Goal: Participate in discussion: Engage in conversation with other users on a specific topic

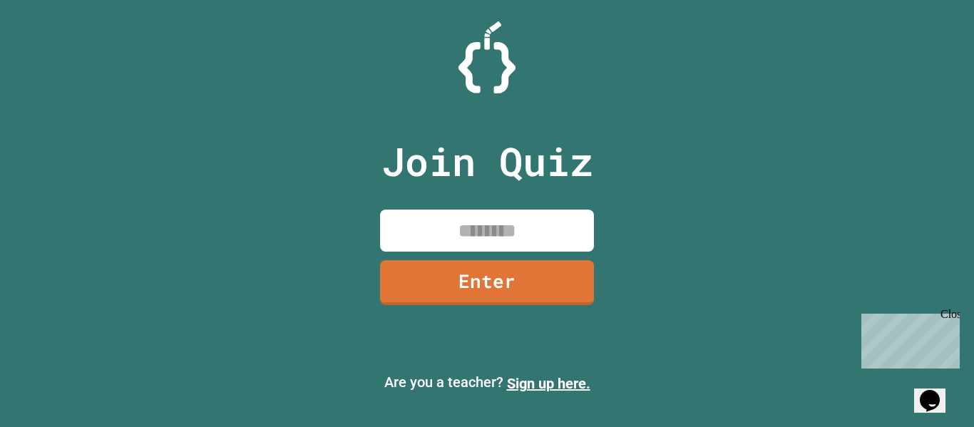
click at [947, 310] on div "Close" at bounding box center [950, 317] width 18 height 18
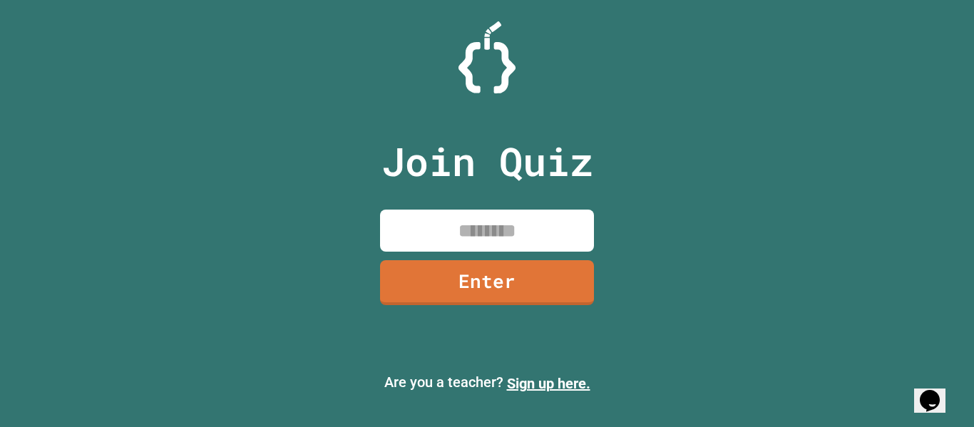
click at [937, 397] on icon "Opens Chat This icon Opens the chat window." at bounding box center [929, 400] width 23 height 23
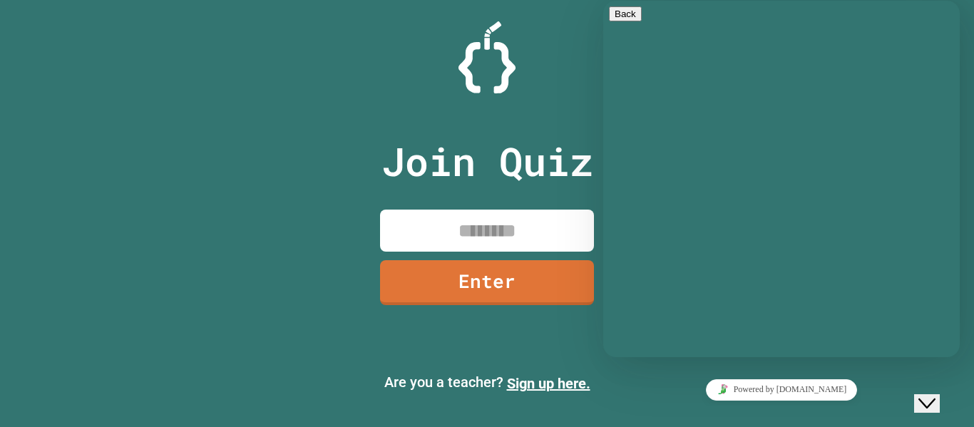
drag, startPoint x: 302, startPoint y: 299, endPoint x: 405, endPoint y: 140, distance: 188.7
click at [405, 140] on p "Join Quiz" at bounding box center [487, 161] width 212 height 59
click at [928, 400] on button "Close Chat This icon closes the chat window." at bounding box center [927, 403] width 26 height 19
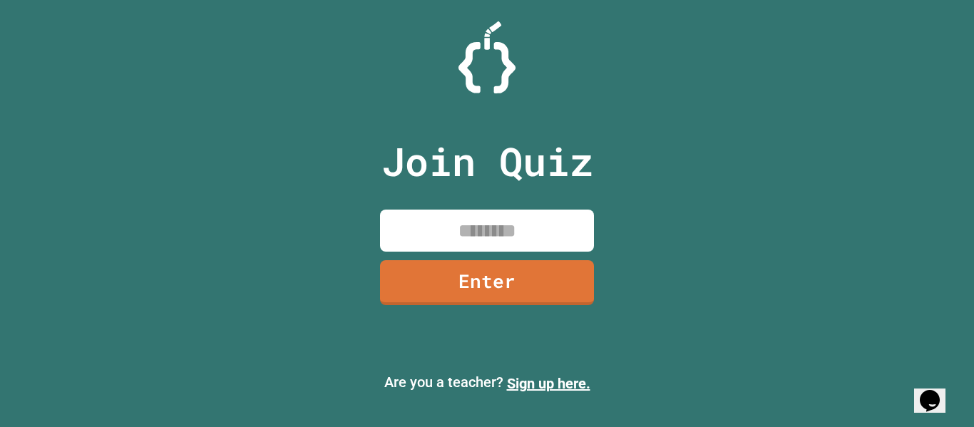
click at [441, 217] on input at bounding box center [487, 231] width 214 height 42
type input "*"
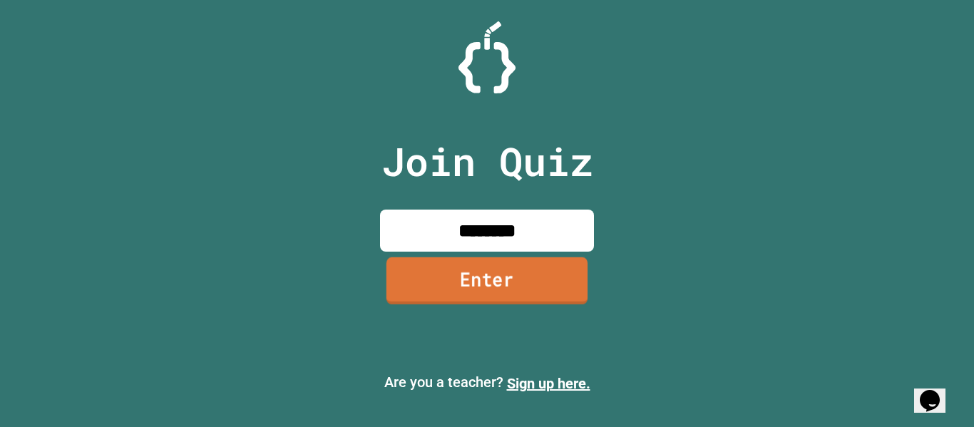
type input "********"
click at [510, 280] on link "Enter" at bounding box center [486, 280] width 201 height 47
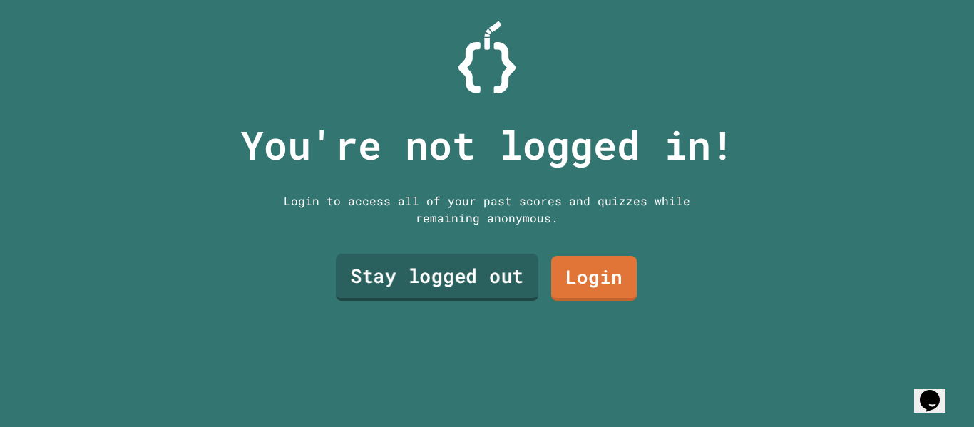
click at [466, 277] on link "Stay logged out" at bounding box center [437, 277] width 203 height 47
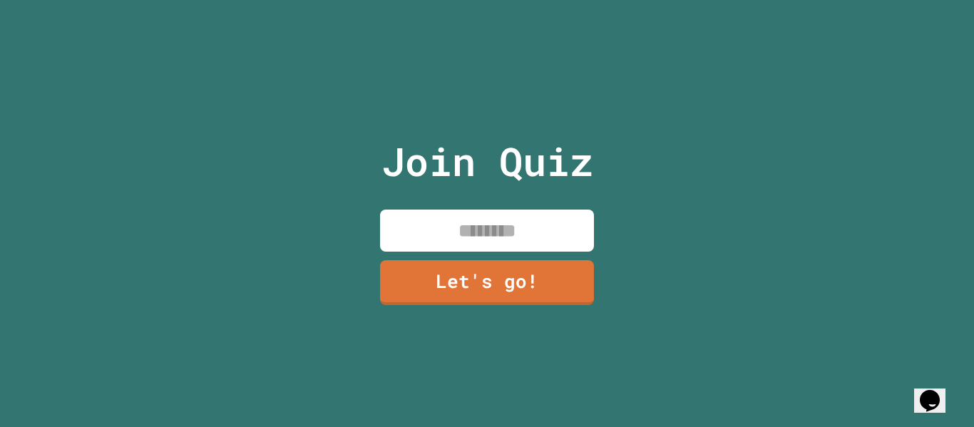
click at [481, 245] on input at bounding box center [487, 231] width 214 height 42
type input "**"
click at [484, 274] on link "Let's go!" at bounding box center [487, 280] width 214 height 47
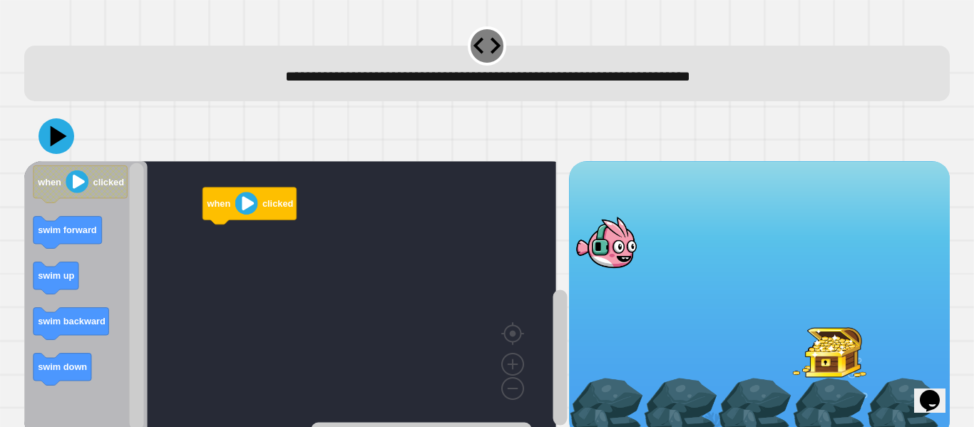
click at [254, 211] on image "Blockly Workspace" at bounding box center [246, 203] width 23 height 23
click at [256, 211] on image "Blockly Workspace" at bounding box center [246, 203] width 23 height 23
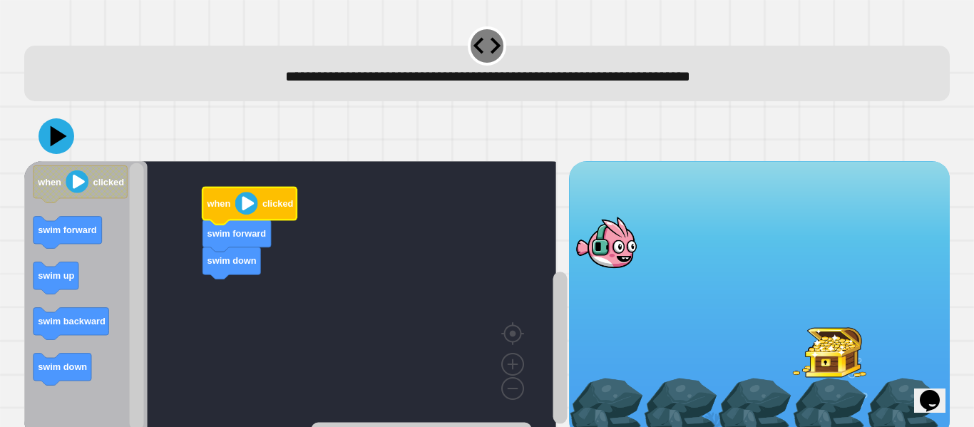
click at [239, 214] on image "Blockly Workspace" at bounding box center [246, 203] width 23 height 23
click at [256, 207] on image "Blockly Workspace" at bounding box center [246, 203] width 23 height 23
click at [255, 207] on image "Blockly Workspace" at bounding box center [246, 203] width 23 height 23
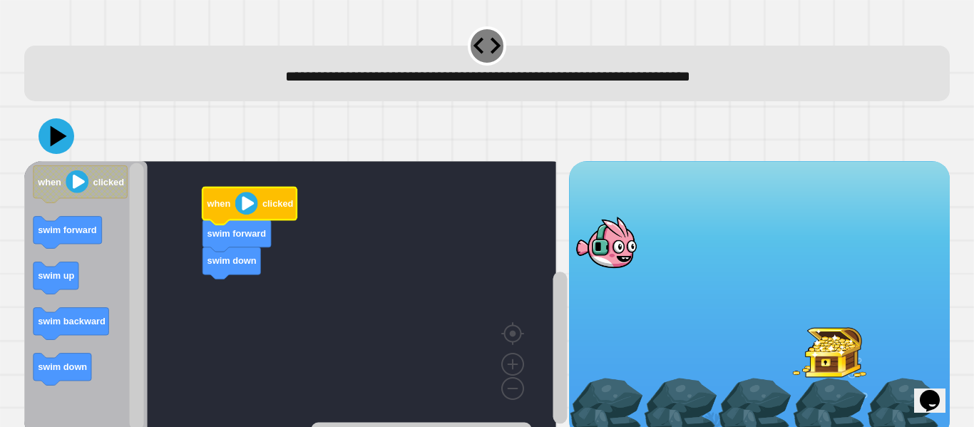
scroll to position [30, 0]
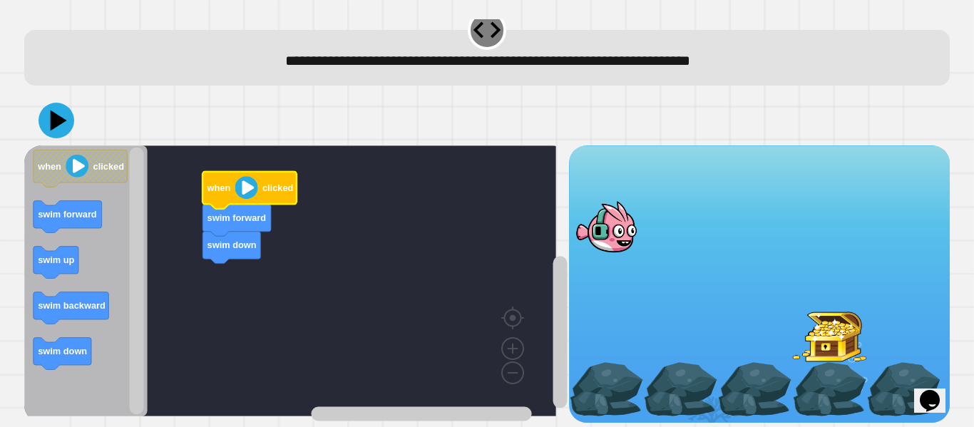
click at [243, 176] on image "Blockly Workspace" at bounding box center [246, 187] width 23 height 23
click at [71, 155] on image "Blockly Workspace" at bounding box center [77, 166] width 23 height 23
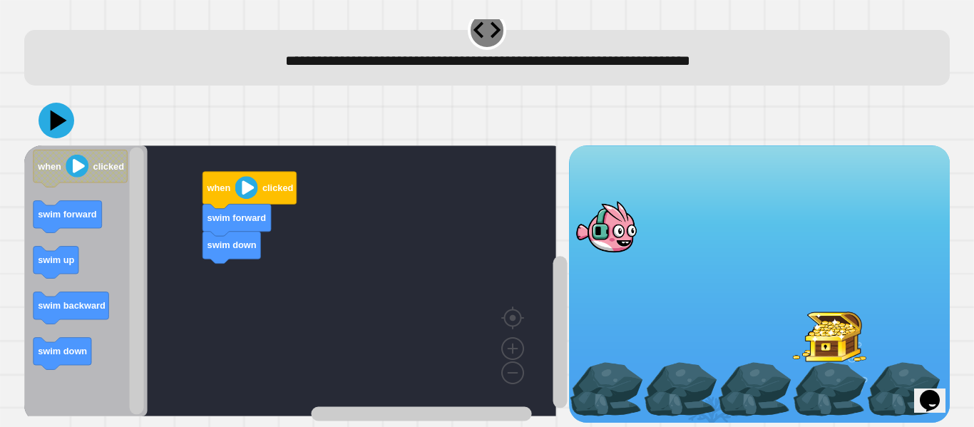
click at [242, 176] on image "Blockly Workspace" at bounding box center [246, 187] width 23 height 23
click at [245, 176] on image "Blockly Workspace" at bounding box center [246, 187] width 23 height 23
click at [240, 183] on image "Blockly Workspace" at bounding box center [246, 187] width 23 height 23
click at [242, 183] on image "Blockly Workspace" at bounding box center [246, 187] width 23 height 23
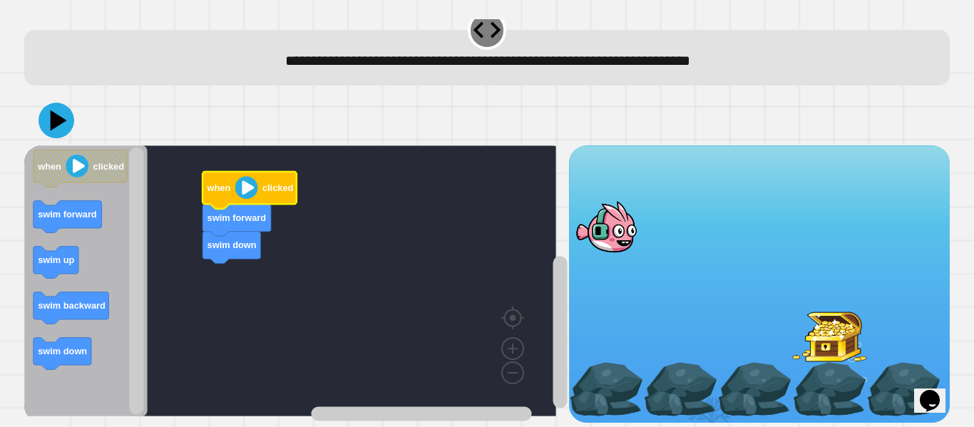
click at [242, 183] on image "Blockly Workspace" at bounding box center [246, 187] width 23 height 23
click at [237, 187] on icon "Blockly Workspace" at bounding box center [250, 190] width 94 height 37
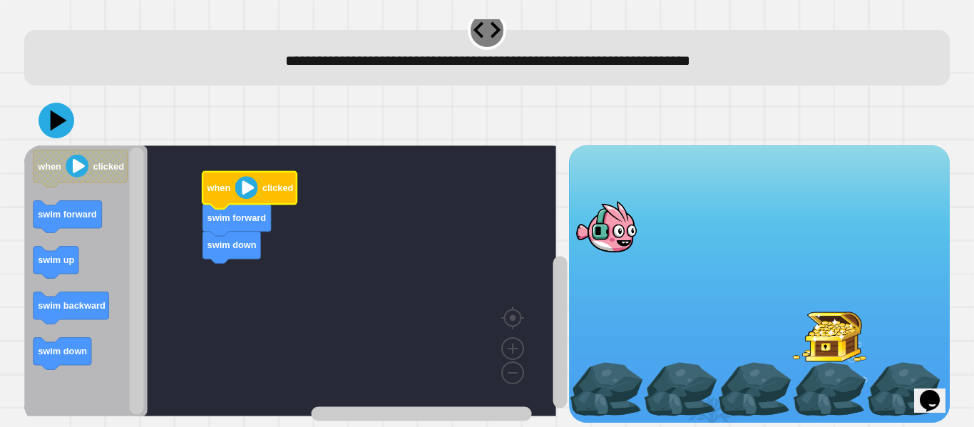
click at [264, 183] on text "clicked" at bounding box center [277, 188] width 31 height 11
click at [224, 183] on text "when" at bounding box center [219, 188] width 24 height 11
click at [255, 176] on image "Blockly Workspace" at bounding box center [246, 187] width 23 height 23
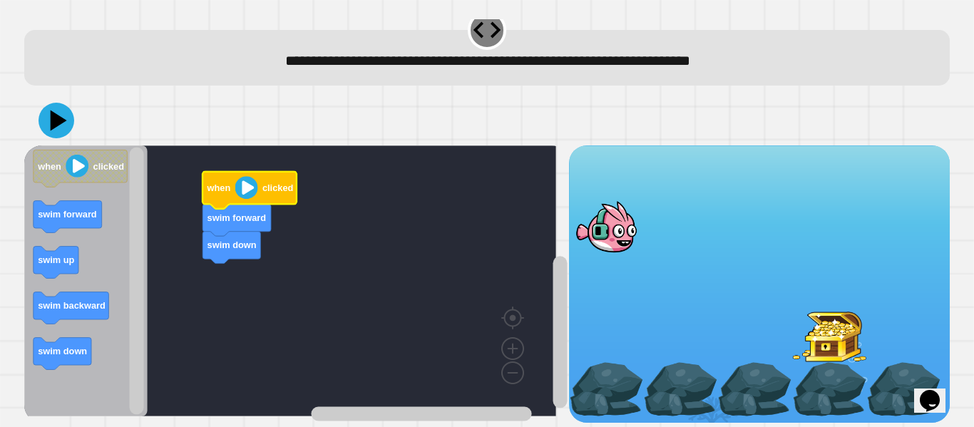
click at [255, 176] on image "Blockly Workspace" at bounding box center [246, 187] width 23 height 23
click at [226, 183] on text "when" at bounding box center [219, 188] width 24 height 11
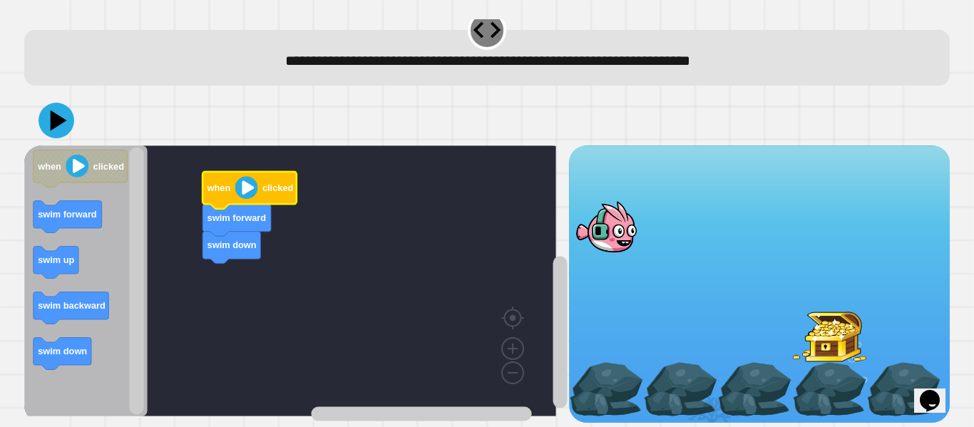
click at [226, 183] on text "when" at bounding box center [219, 188] width 24 height 11
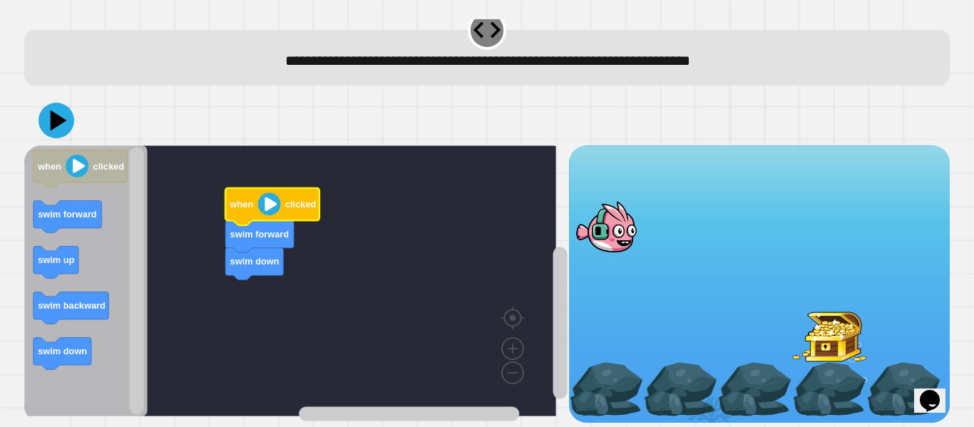
click at [268, 202] on image "Blockly Workspace" at bounding box center [269, 204] width 23 height 23
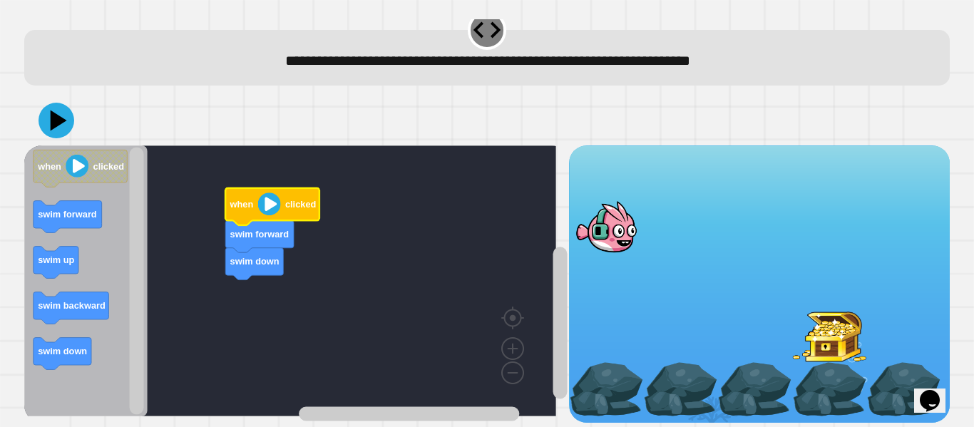
click at [268, 202] on image "Blockly Workspace" at bounding box center [269, 204] width 23 height 23
click at [59, 103] on icon at bounding box center [57, 121] width 36 height 36
click at [267, 193] on image "Blockly Workspace" at bounding box center [269, 204] width 23 height 23
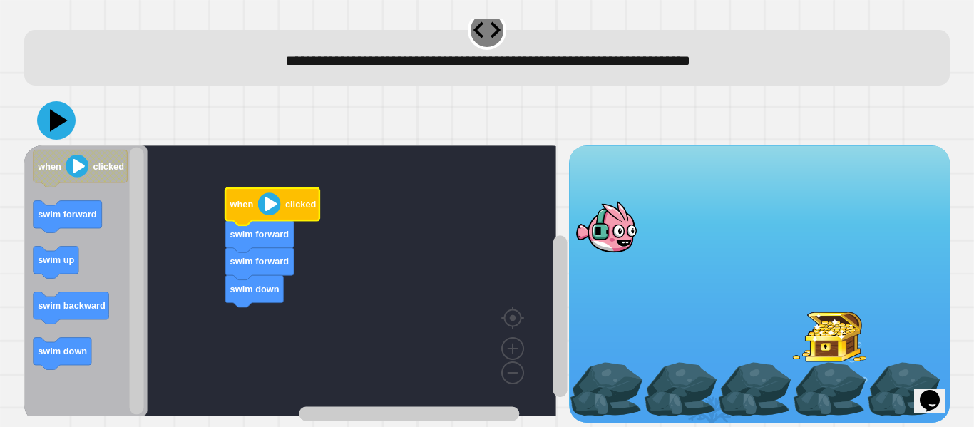
click at [48, 105] on icon at bounding box center [56, 120] width 39 height 39
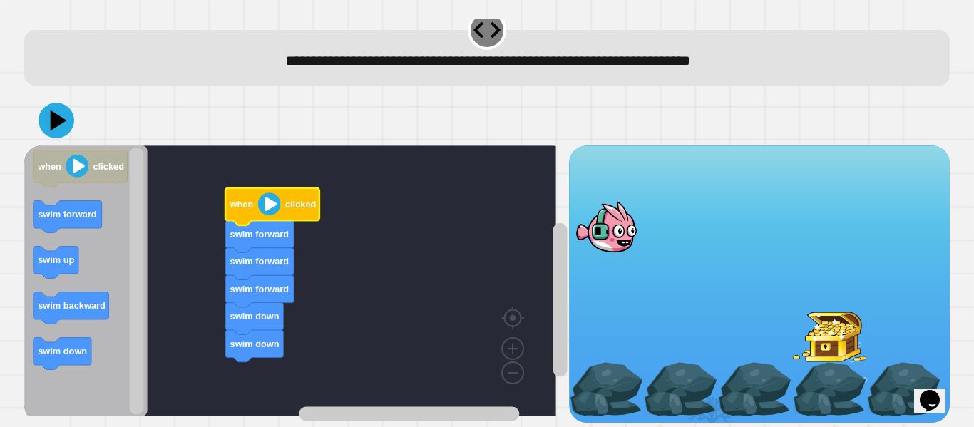
click at [271, 207] on icon "Blockly Workspace" at bounding box center [272, 206] width 94 height 37
click at [54, 123] on button at bounding box center [57, 121] width 36 height 36
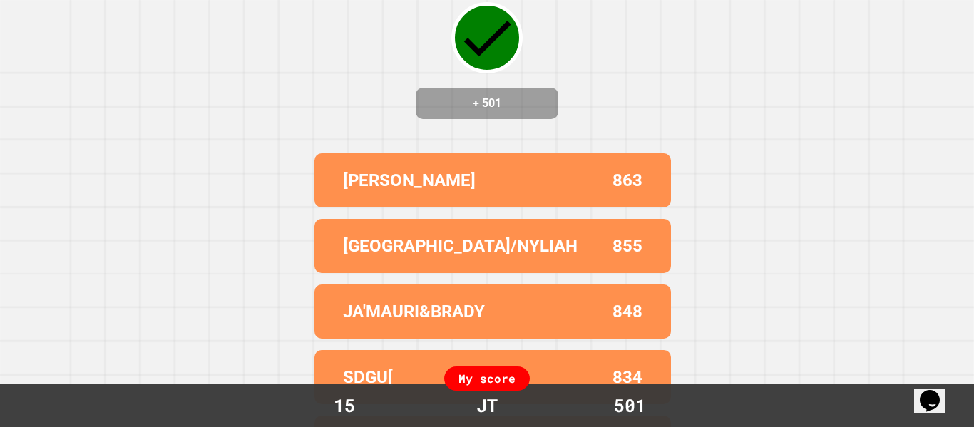
scroll to position [166, 0]
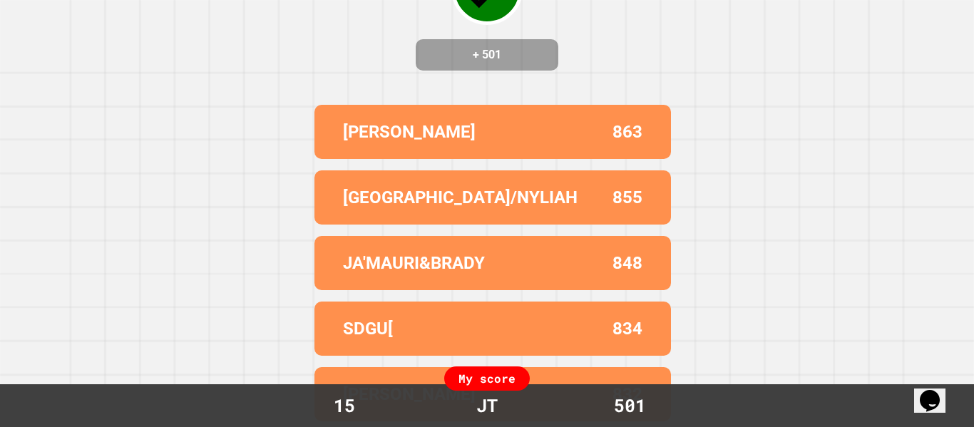
click at [954, 160] on div "Correct! + 501 [PERSON_NAME] 863 [PERSON_NAME]/[PERSON_NAME] 855 JA'MAURI&BRADY…" at bounding box center [487, 70] width 974 height 427
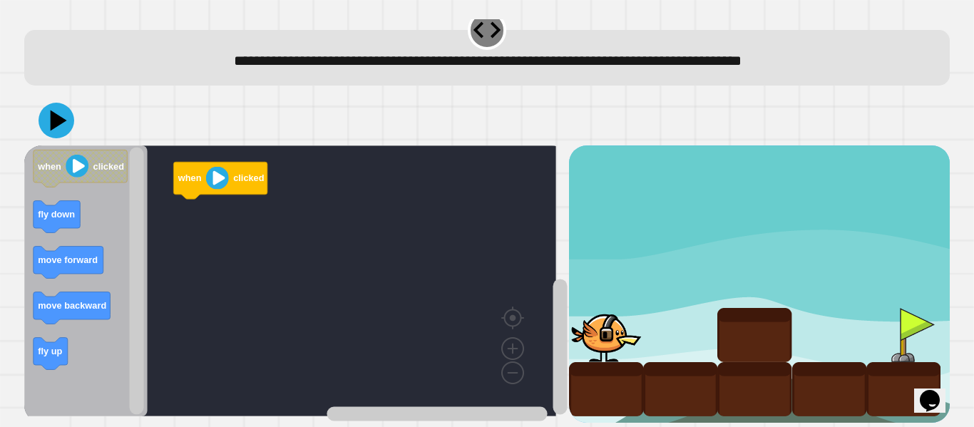
scroll to position [32, 0]
click at [933, 118] on div "when clicked when clicked fly down move forward move backward fly up" at bounding box center [486, 259] width 935 height 337
click at [83, 322] on icon "Blockly Workspace" at bounding box center [85, 280] width 123 height 271
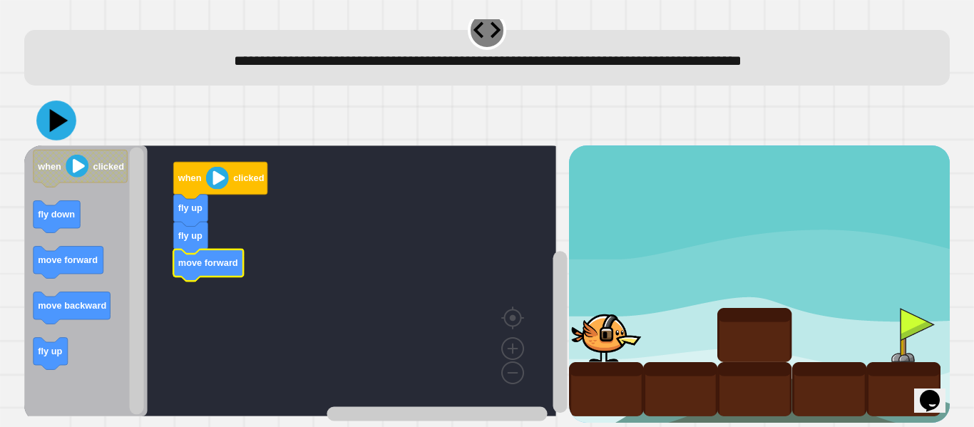
click at [63, 113] on icon at bounding box center [56, 121] width 40 height 40
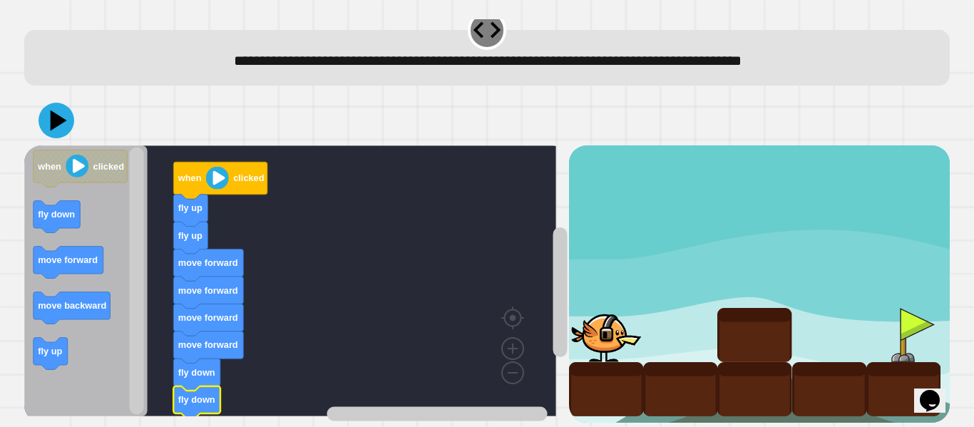
click at [217, 167] on image "Blockly Workspace" at bounding box center [217, 178] width 23 height 23
click at [68, 103] on icon at bounding box center [57, 121] width 36 height 36
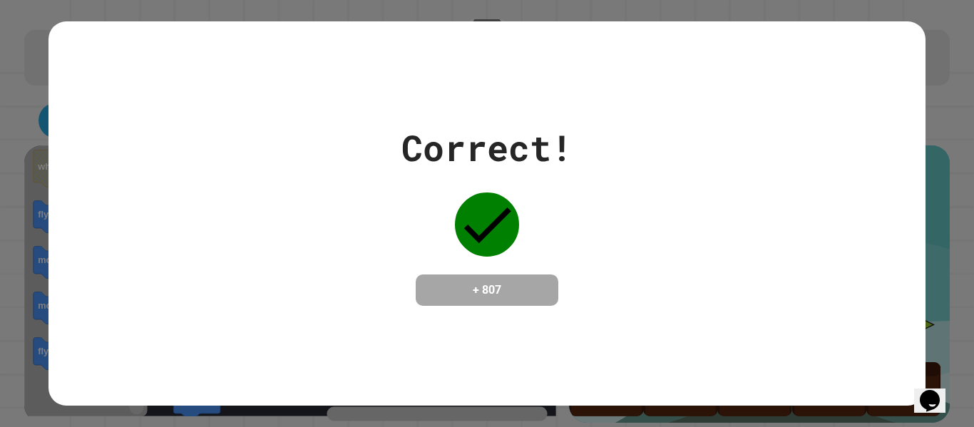
drag, startPoint x: 125, startPoint y: 133, endPoint x: 135, endPoint y: 140, distance: 13.3
click at [135, 140] on div "Correct! + 807" at bounding box center [486, 213] width 876 height 185
click at [140, 136] on div "Correct! + 807" at bounding box center [486, 213] width 876 height 185
click at [421, 128] on div "Correct!" at bounding box center [486, 147] width 171 height 53
click at [356, 186] on div "Correct! + 807" at bounding box center [486, 213] width 876 height 185
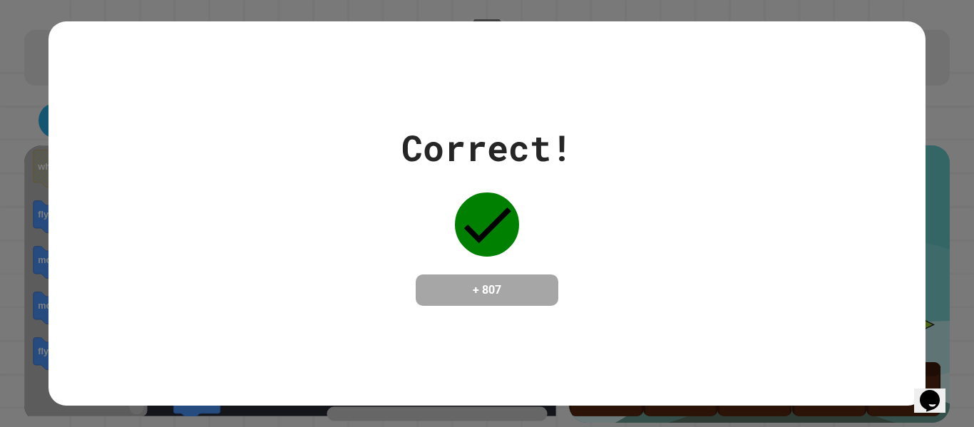
click at [356, 186] on div "Correct! + 807" at bounding box center [486, 213] width 876 height 185
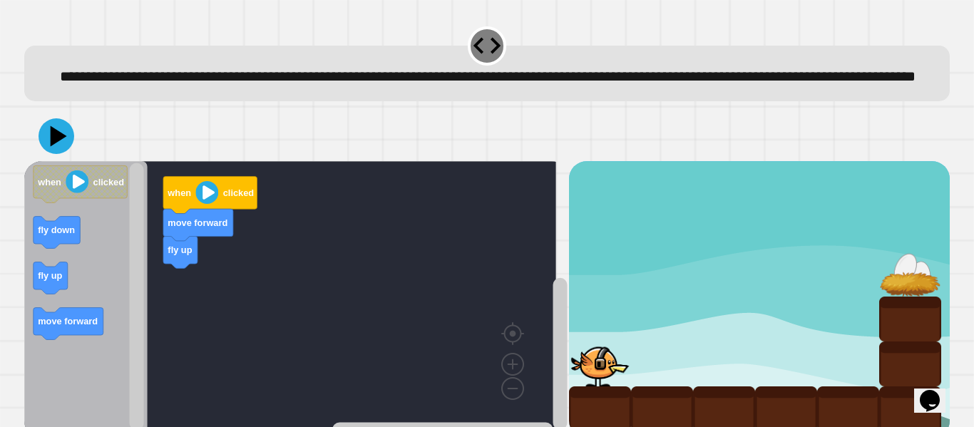
scroll to position [55, 0]
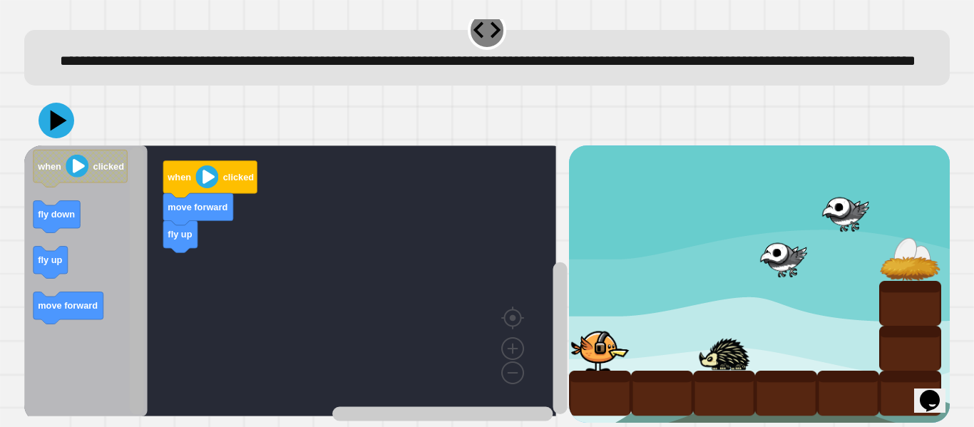
click at [143, 168] on rect "Blockly Workspace" at bounding box center [137, 281] width 14 height 267
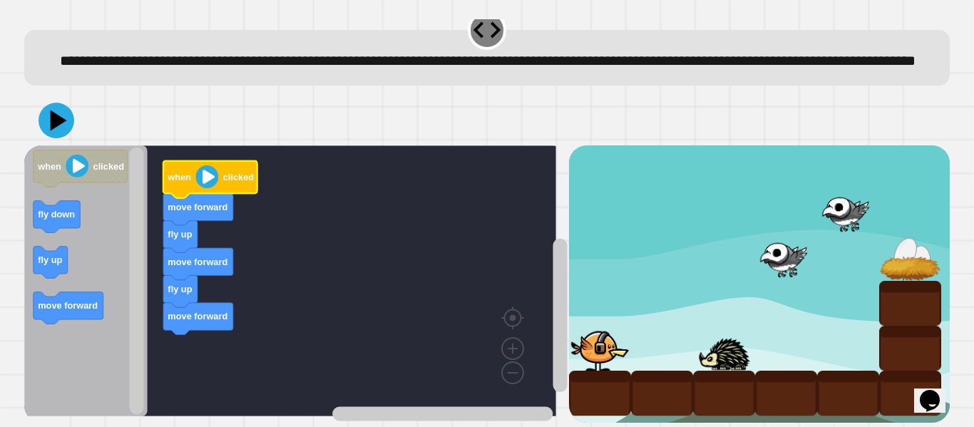
click at [222, 162] on icon "Blockly Workspace" at bounding box center [210, 179] width 94 height 37
click at [206, 165] on image "Blockly Workspace" at bounding box center [206, 176] width 23 height 23
click at [58, 118] on icon at bounding box center [56, 120] width 43 height 43
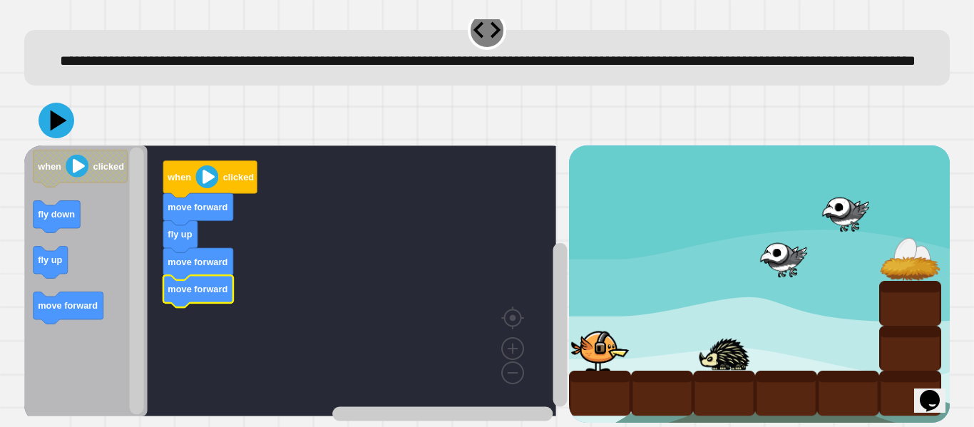
click at [188, 322] on div "fly up move forward move forward move forward when clicked when clicked fly dow…" at bounding box center [296, 283] width 544 height 277
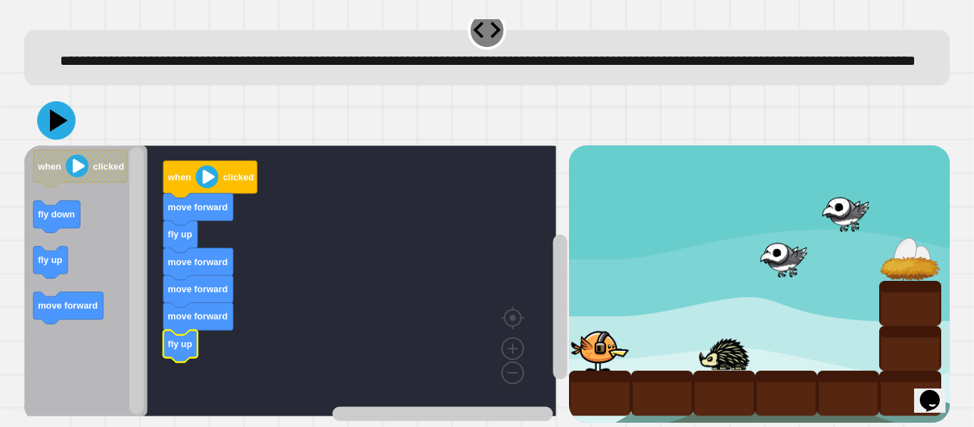
click at [61, 101] on icon at bounding box center [56, 120] width 39 height 39
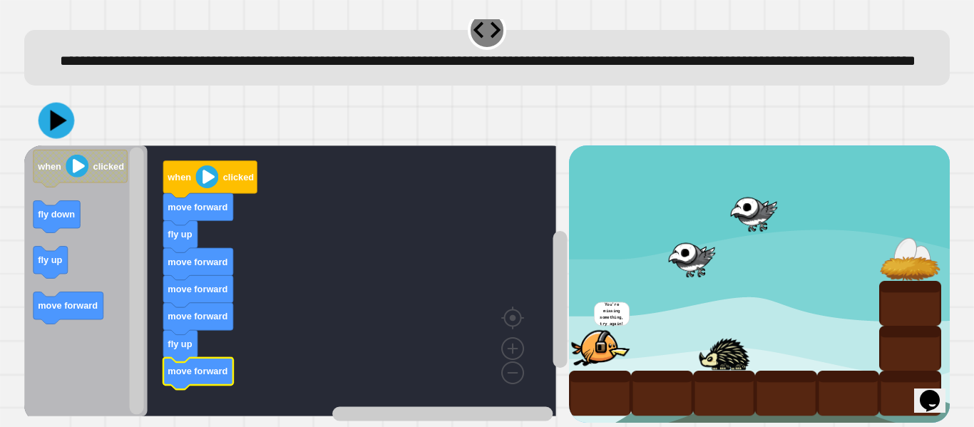
click at [69, 113] on icon at bounding box center [57, 121] width 36 height 36
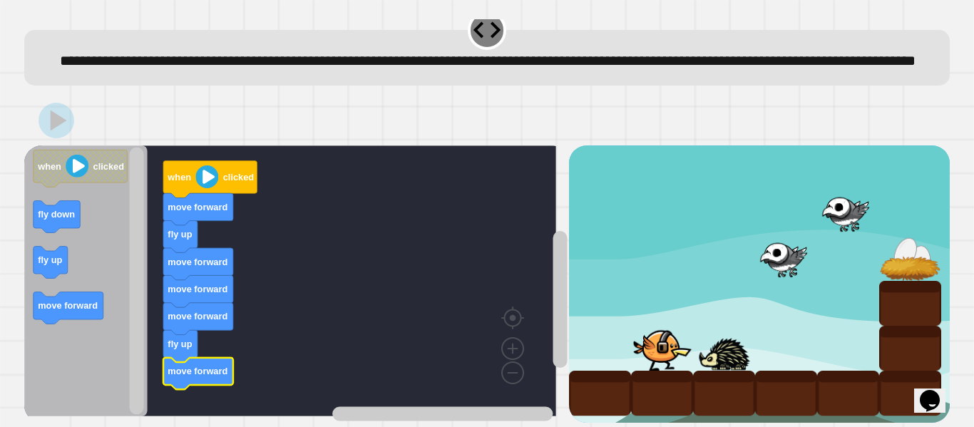
click at [136, 113] on div at bounding box center [487, 121] width 926 height 50
click at [2, 118] on div "**********" at bounding box center [487, 213] width 974 height 427
click at [9, 108] on div "**********" at bounding box center [487, 213] width 974 height 427
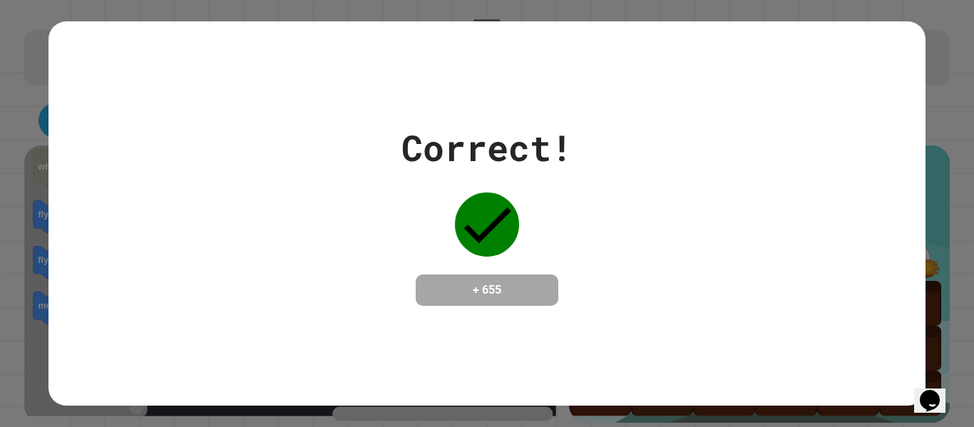
drag, startPoint x: 9, startPoint y: 108, endPoint x: 0, endPoint y: 94, distance: 17.0
click at [0, 94] on div "Correct! + 655" at bounding box center [487, 213] width 974 height 427
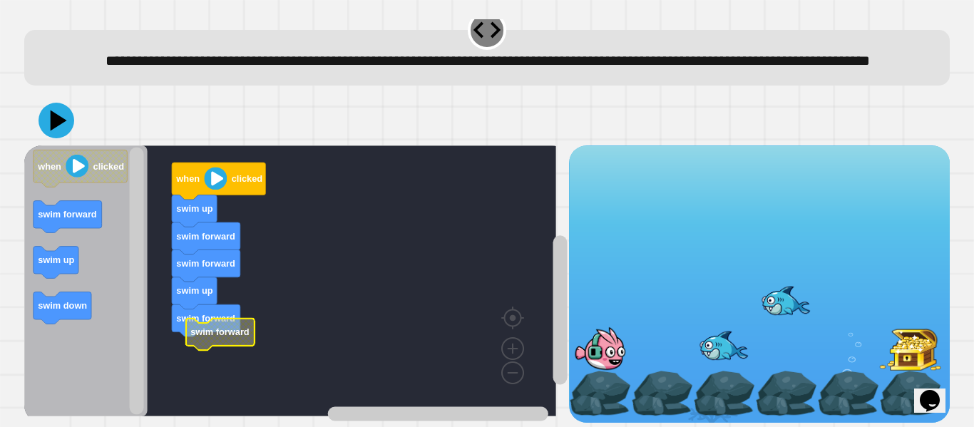
click at [230, 327] on text "swim forward" at bounding box center [219, 332] width 59 height 11
click at [226, 330] on g "when clicked swim up swim forward swim forward swim up swim forward swim forward" at bounding box center [296, 280] width 545 height 271
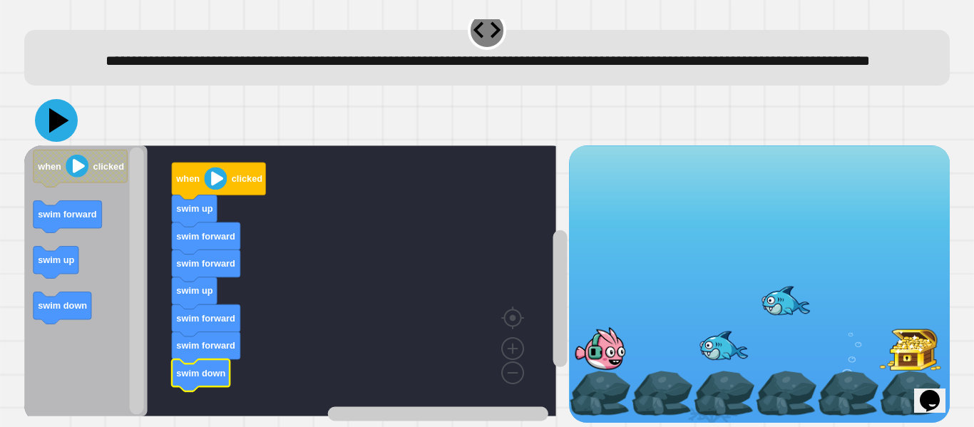
click at [63, 110] on icon at bounding box center [56, 120] width 43 height 43
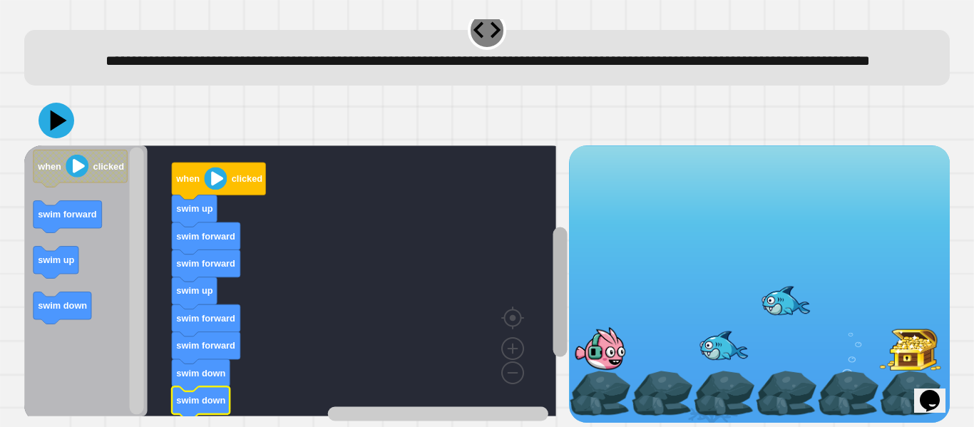
click at [551, 342] on rect "Blockly Workspace" at bounding box center [560, 296] width 18 height 252
click at [36, 126] on div at bounding box center [487, 121] width 926 height 50
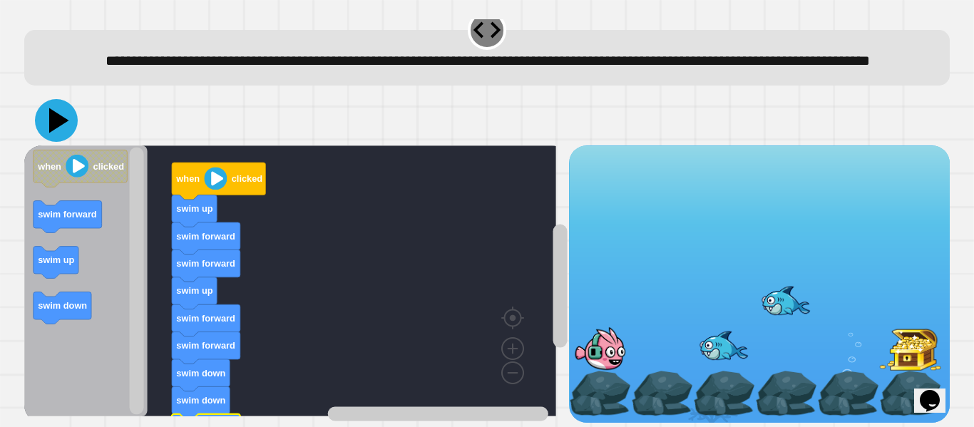
click at [69, 105] on icon at bounding box center [56, 120] width 43 height 43
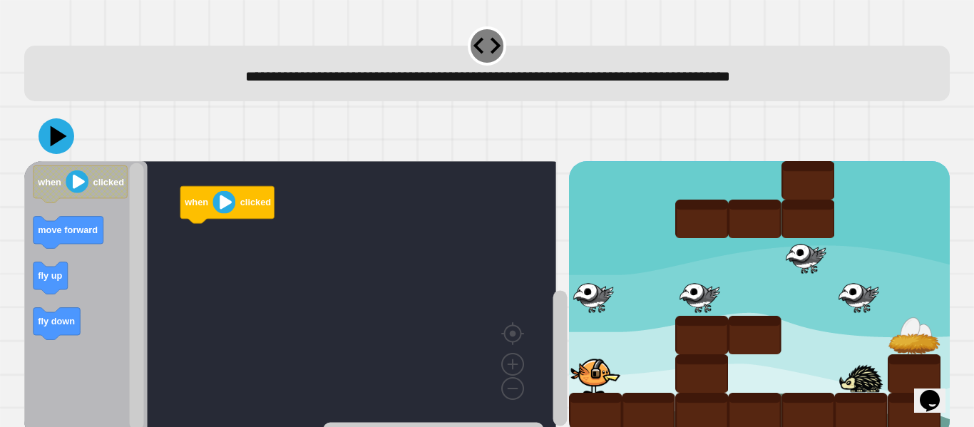
scroll to position [32, 0]
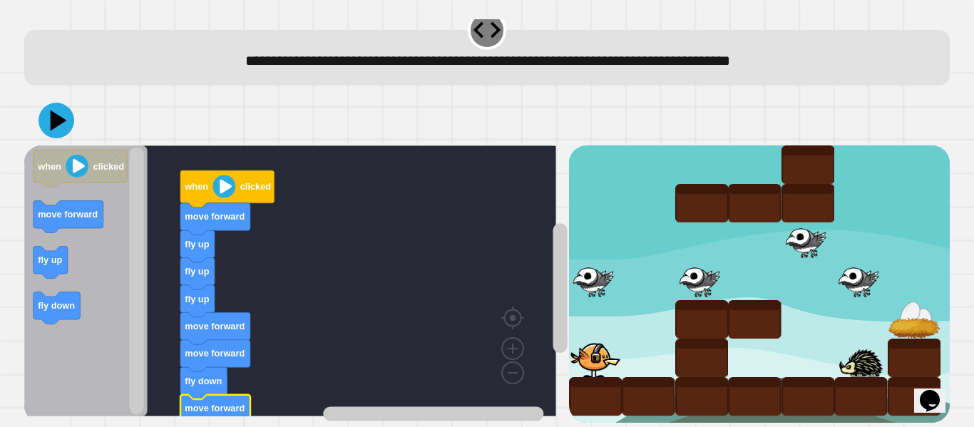
click at [61, 96] on div at bounding box center [487, 121] width 926 height 50
click at [55, 115] on icon at bounding box center [56, 120] width 43 height 43
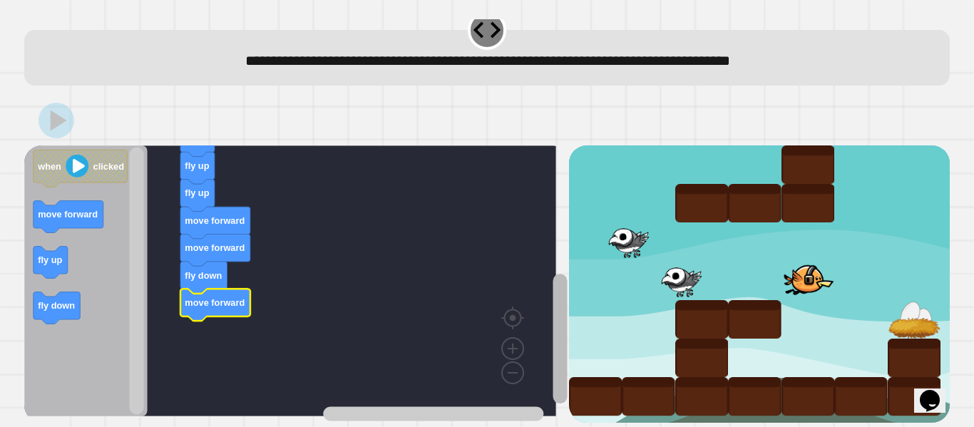
click at [553, 317] on rect "Blockly Workspace" at bounding box center [560, 339] width 14 height 130
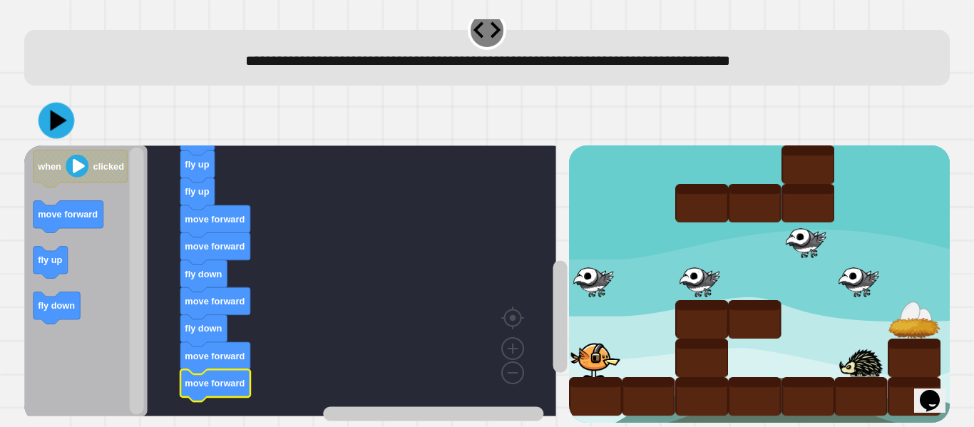
click at [66, 103] on icon at bounding box center [57, 121] width 36 height 36
